Goal: Communication & Community: Participate in discussion

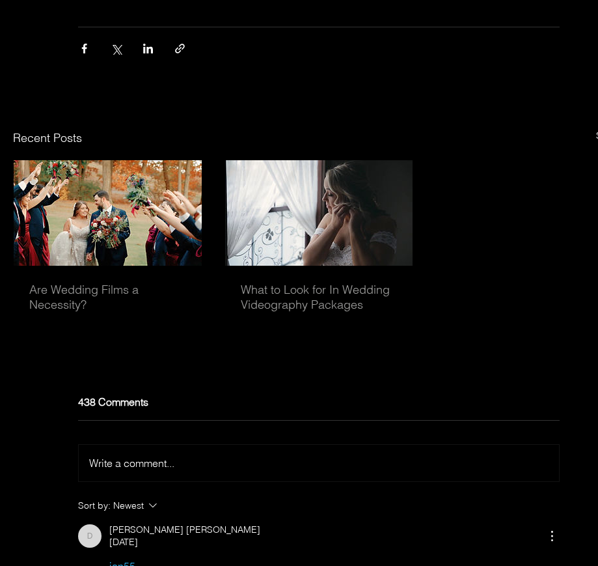
scroll to position [4003, 0]
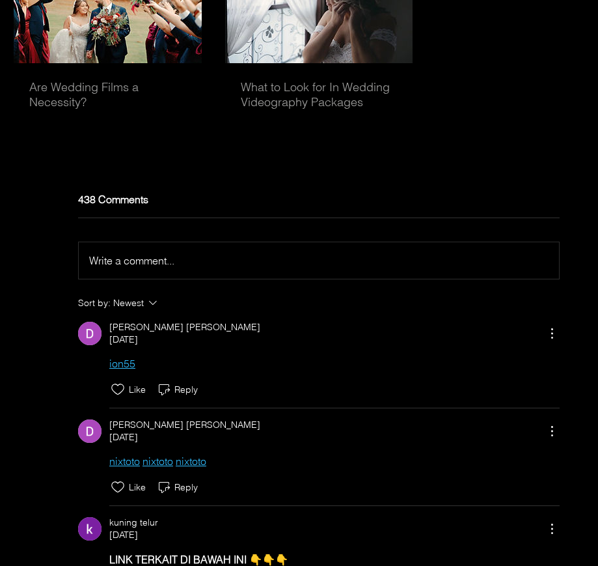
click at [172, 267] on span "Write a comment..." at bounding box center [131, 260] width 85 height 13
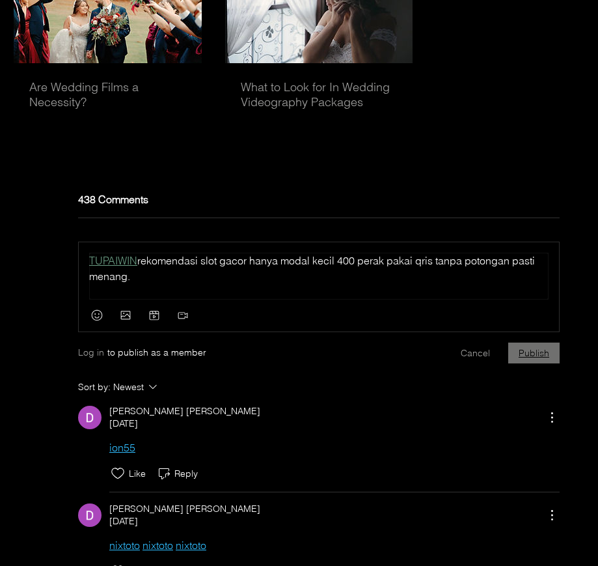
drag, startPoint x: 539, startPoint y: 369, endPoint x: 0, endPoint y: 379, distance: 539.2
click at [539, 363] on button "Publish" at bounding box center [534, 353] width 51 height 21
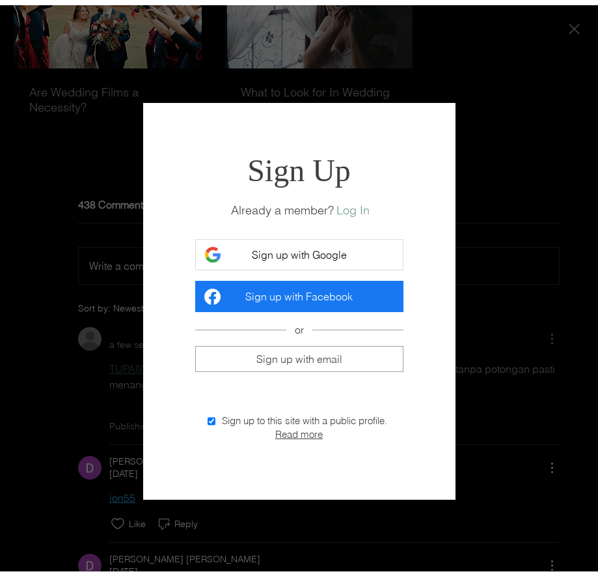
scroll to position [0, 0]
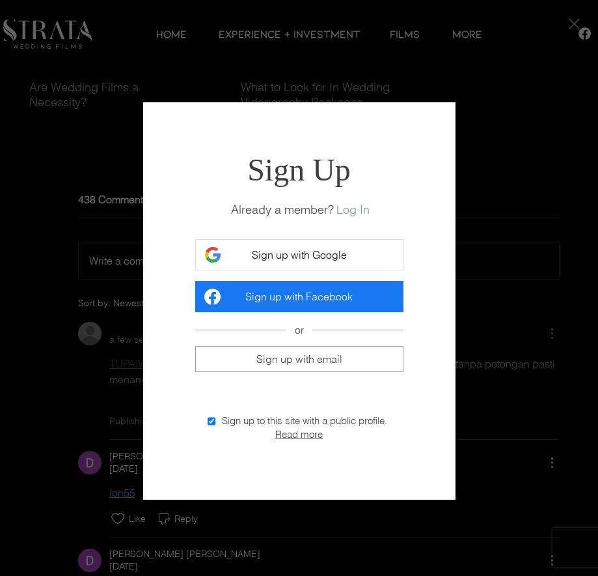
click at [283, 248] on span "Sign up with Google" at bounding box center [299, 254] width 95 height 13
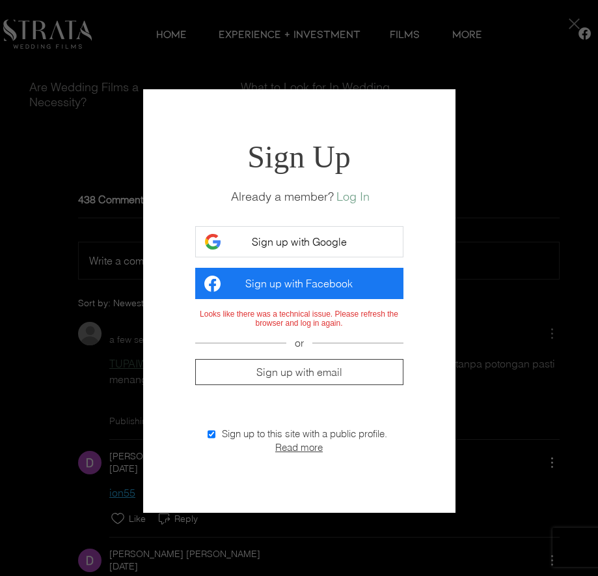
click at [324, 372] on span "Sign up with email" at bounding box center [300, 371] width 86 height 13
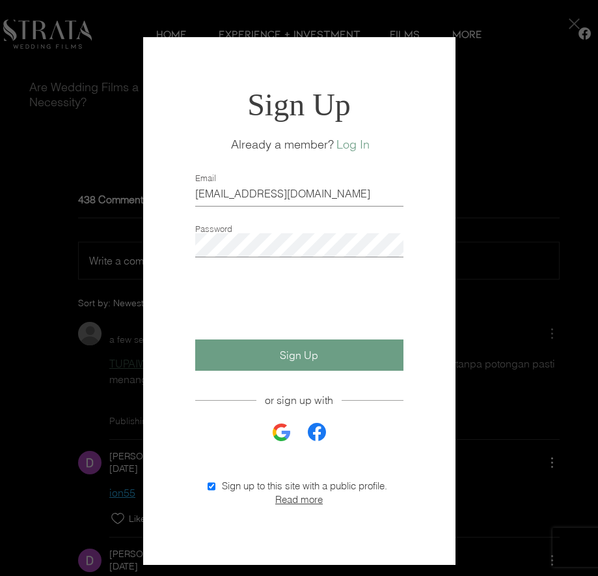
type input "[EMAIL_ADDRESS][DOMAIN_NAME]"
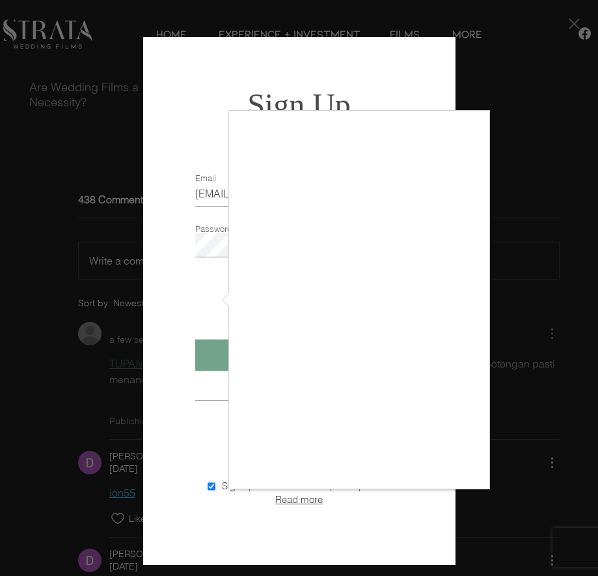
click at [470, 488] on iframe at bounding box center [359, 300] width 260 height 378
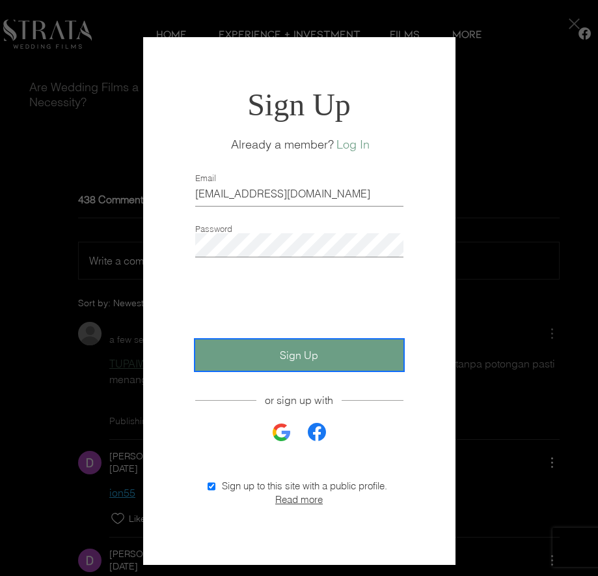
click at [354, 359] on button "Sign Up" at bounding box center [299, 354] width 208 height 31
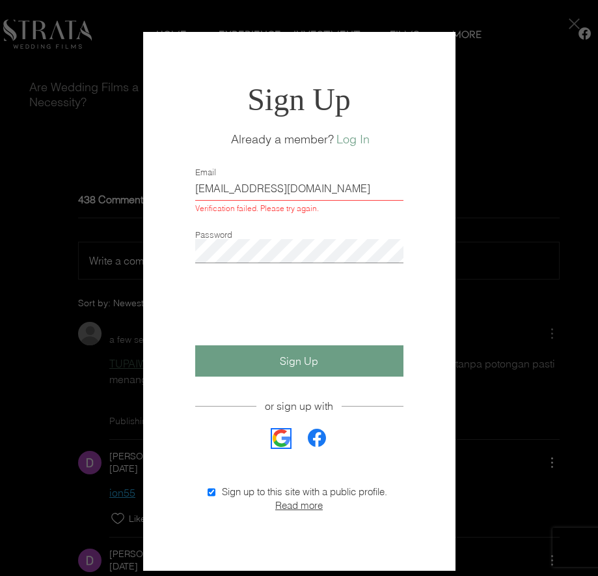
click at [283, 443] on icon "Sign up with Google" at bounding box center [282, 438] width 18 height 18
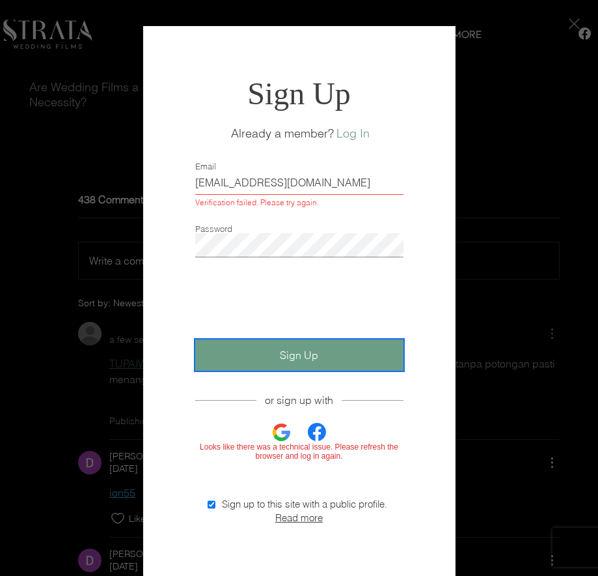
click at [263, 365] on button "Sign Up" at bounding box center [299, 354] width 208 height 31
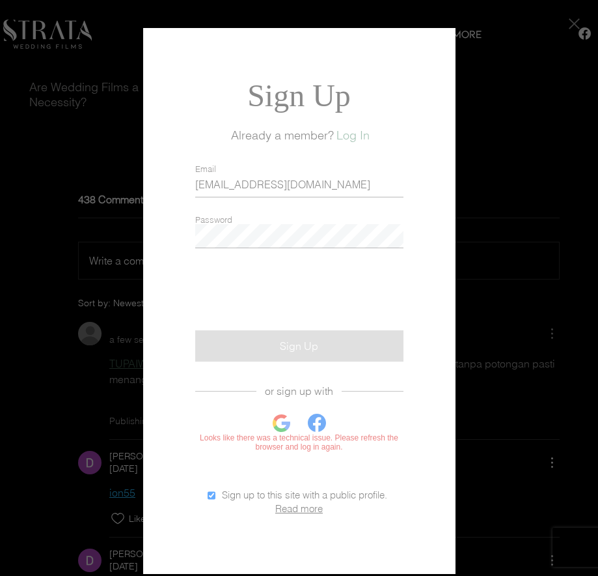
checkbox input "false"
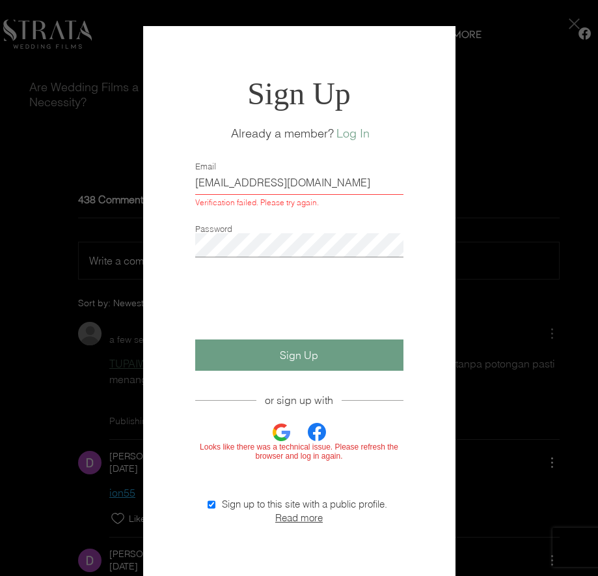
click at [151, 270] on div "Sign Up Already a member? Log In Email [EMAIL_ADDRESS][DOMAIN_NAME] Verificatio…" at bounding box center [299, 301] width 313 height 550
click at [149, 282] on div "Sign Up Already a member? Log In Email [EMAIL_ADDRESS][DOMAIN_NAME] Verificatio…" at bounding box center [299, 301] width 313 height 550
